Goal: Transaction & Acquisition: Book appointment/travel/reservation

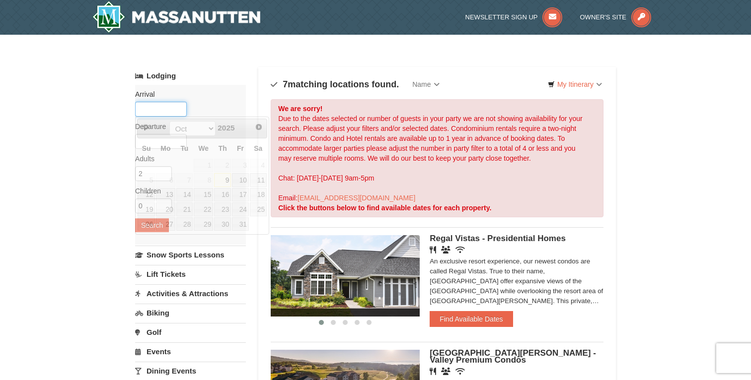
click at [170, 109] on input "text" at bounding box center [161, 109] width 52 height 15
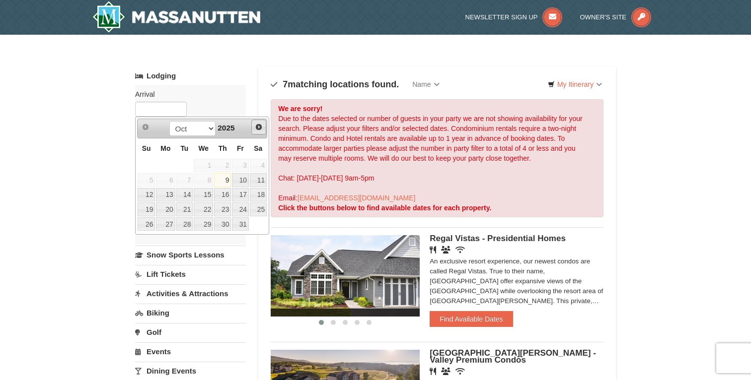
click at [259, 126] on span "Next" at bounding box center [259, 127] width 8 height 8
click at [259, 162] on link "1" at bounding box center [258, 166] width 17 height 14
type input "[DATE]"
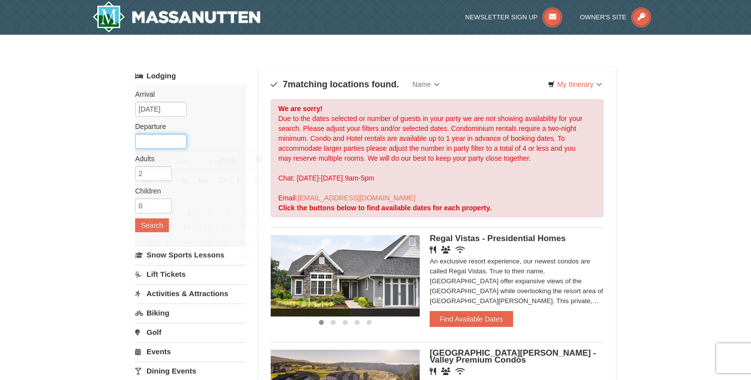
click at [174, 143] on input "text" at bounding box center [161, 141] width 52 height 15
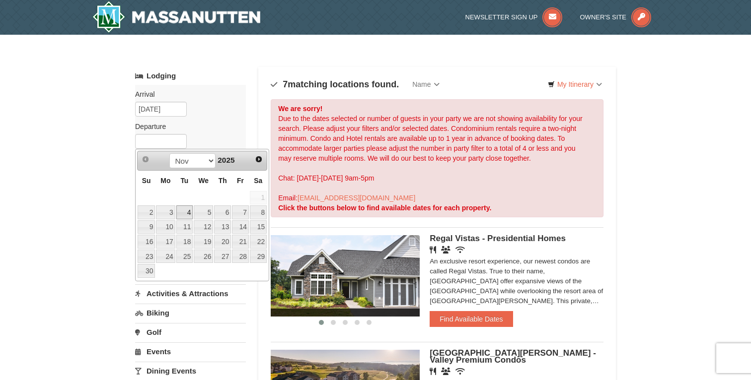
click at [178, 210] on link "4" at bounding box center [184, 213] width 17 height 14
type input "[DATE]"
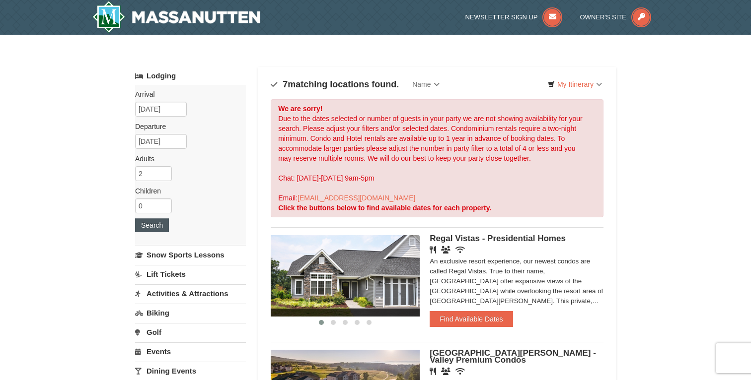
click at [159, 228] on button "Search" at bounding box center [152, 226] width 34 height 14
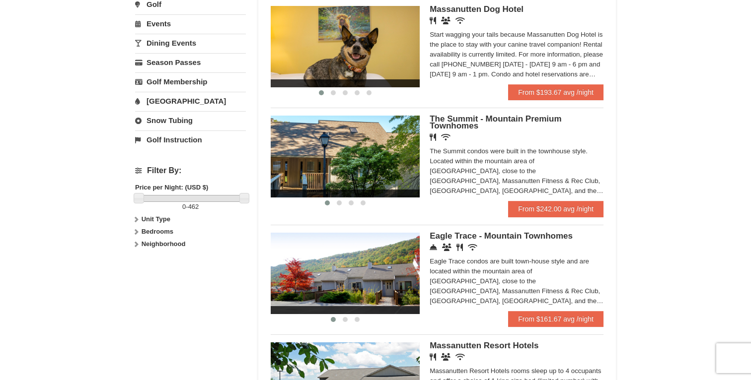
scroll to position [527, 0]
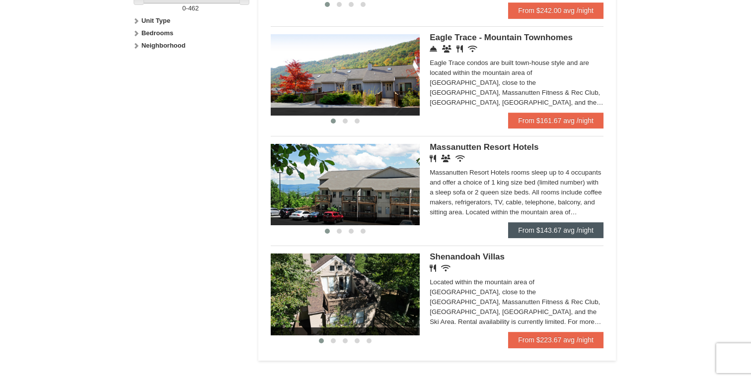
click at [561, 226] on link "From $143.67 avg /night" at bounding box center [555, 230] width 95 height 16
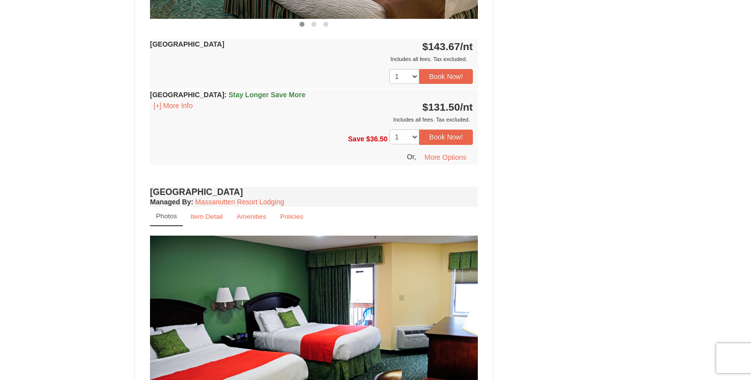
scroll to position [599, 0]
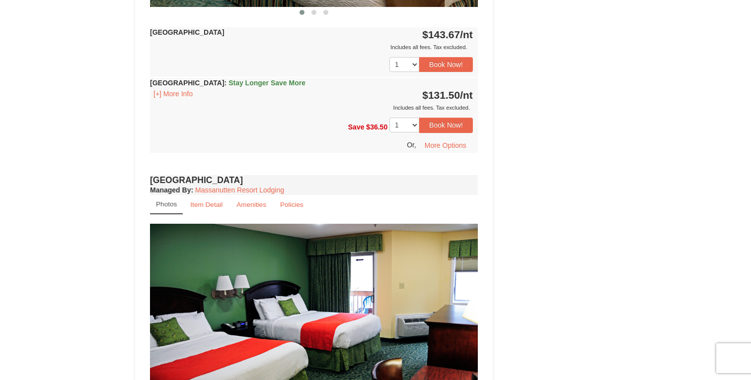
click at [59, 89] on div "× <<Back to results Massanutten Resort Hotels Book from $132! 1822 Resort Drive…" at bounding box center [375, 107] width 751 height 1345
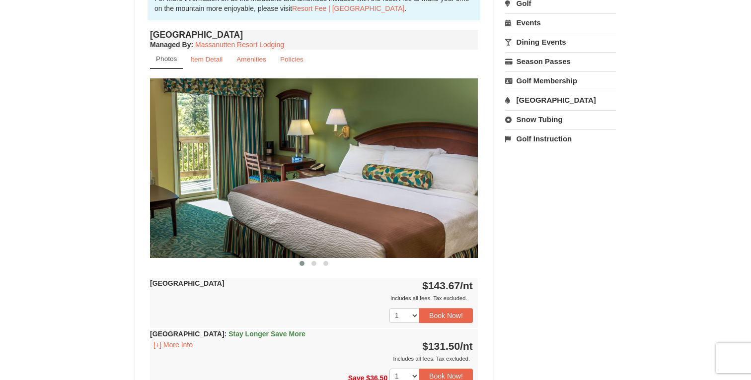
scroll to position [361, 0]
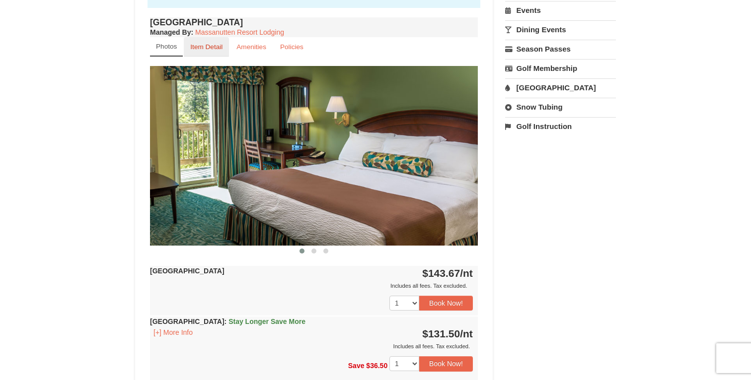
click at [204, 47] on small "Item Detail" at bounding box center [206, 46] width 32 height 7
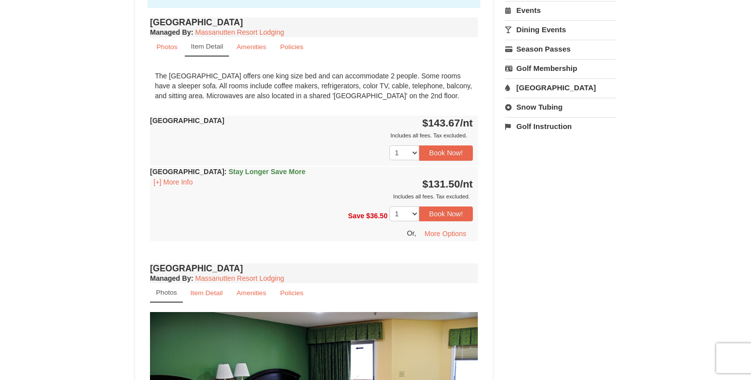
click at [213, 302] on link "Item Detail" at bounding box center [206, 293] width 45 height 19
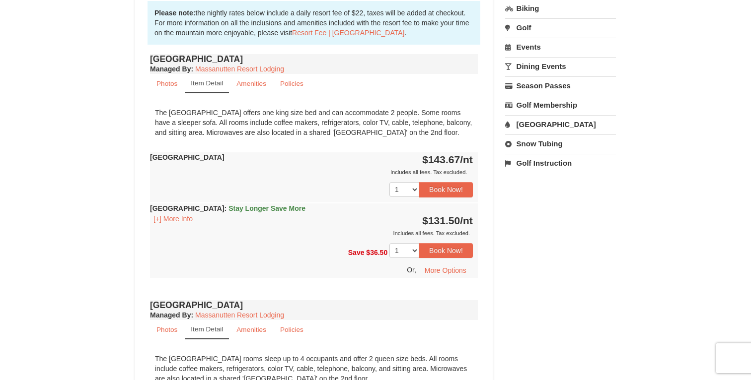
scroll to position [329, 0]
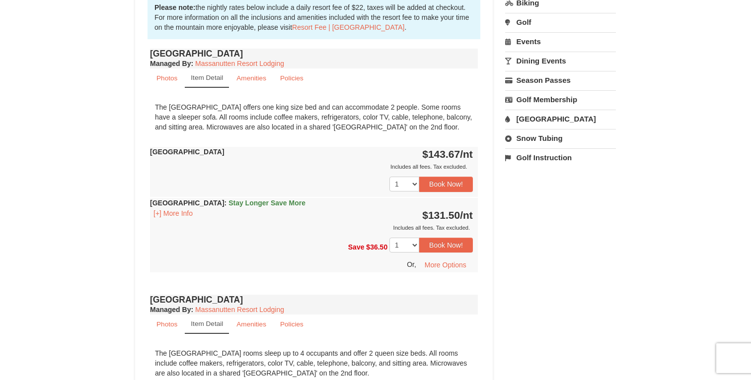
click at [237, 127] on div "The King Hotel room offers one king size bed and can accommodate 2 people. Some…" at bounding box center [314, 117] width 328 height 40
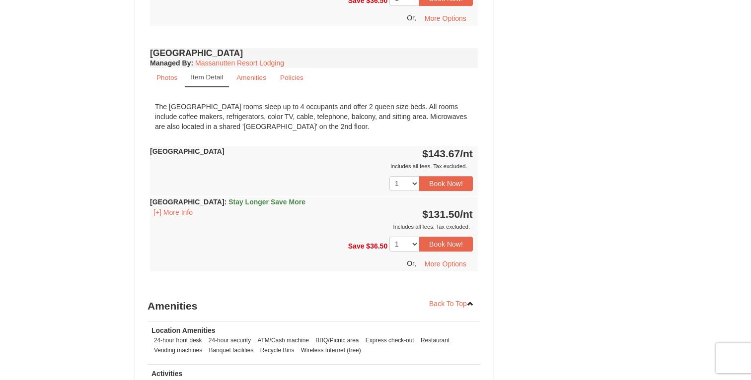
scroll to position [574, 0]
